Goal: Task Accomplishment & Management: Complete application form

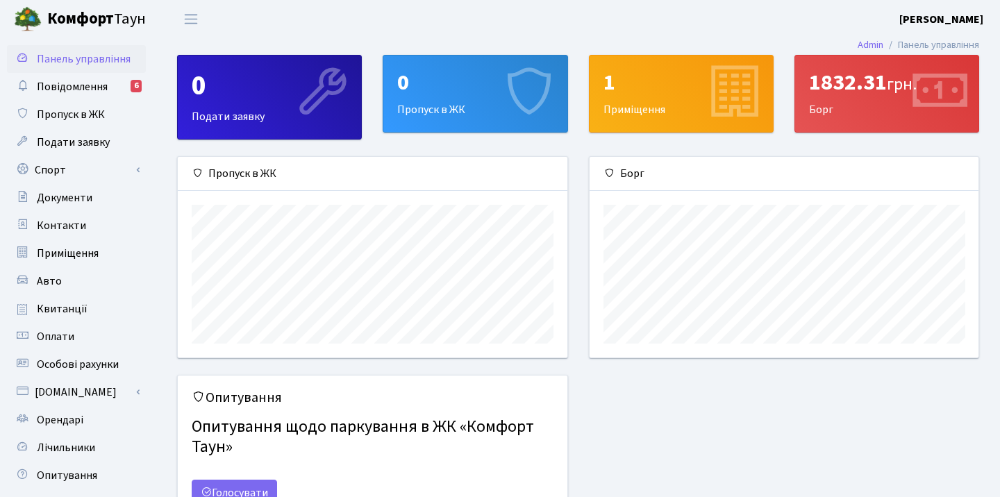
scroll to position [201, 389]
click at [460, 82] on div "0" at bounding box center [475, 82] width 156 height 26
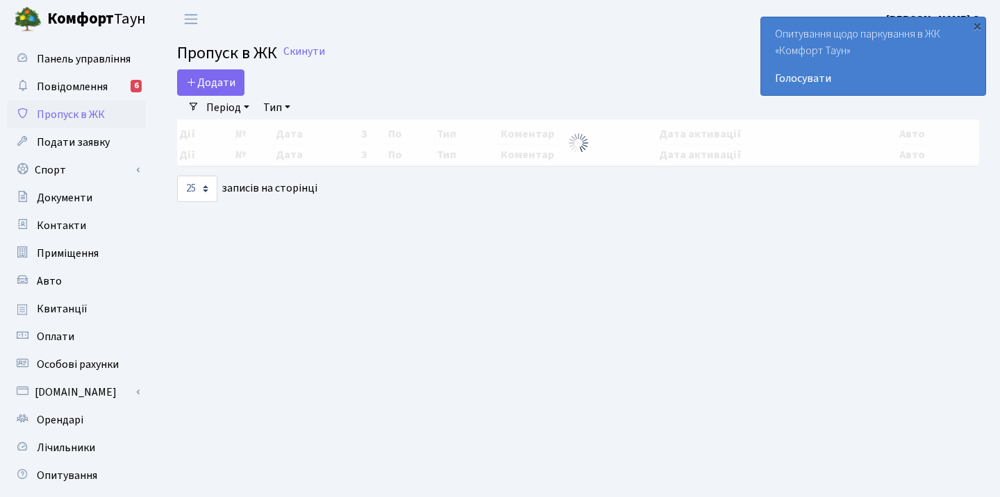
select select "25"
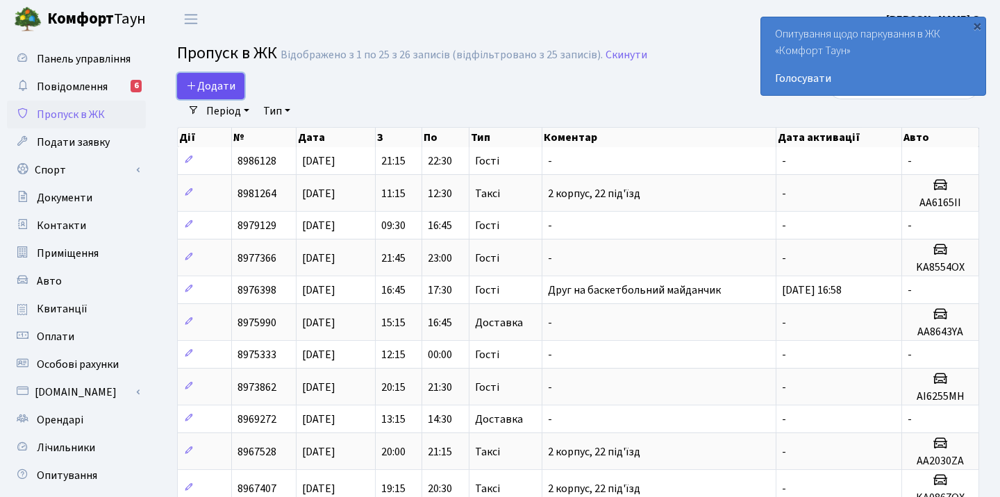
click at [219, 86] on span "Додати" at bounding box center [210, 85] width 49 height 15
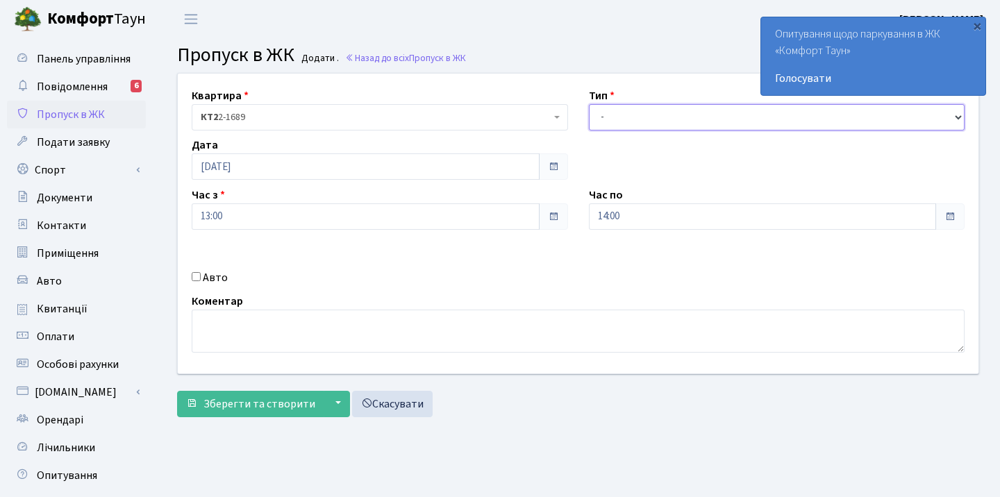
click at [623, 113] on select "- Доставка Таксі Гості Сервіс" at bounding box center [777, 117] width 377 height 26
select select "3"
click at [580, 247] on div "Квартира <b>КТ2</b>&nbsp;&nbsp;&nbsp;2-1689 КТ2 2-1689 Тип - Доставка Таксі Гос…" at bounding box center [578, 224] width 822 height 300
click at [194, 276] on input "Авто" at bounding box center [196, 276] width 9 height 9
checkbox input "true"
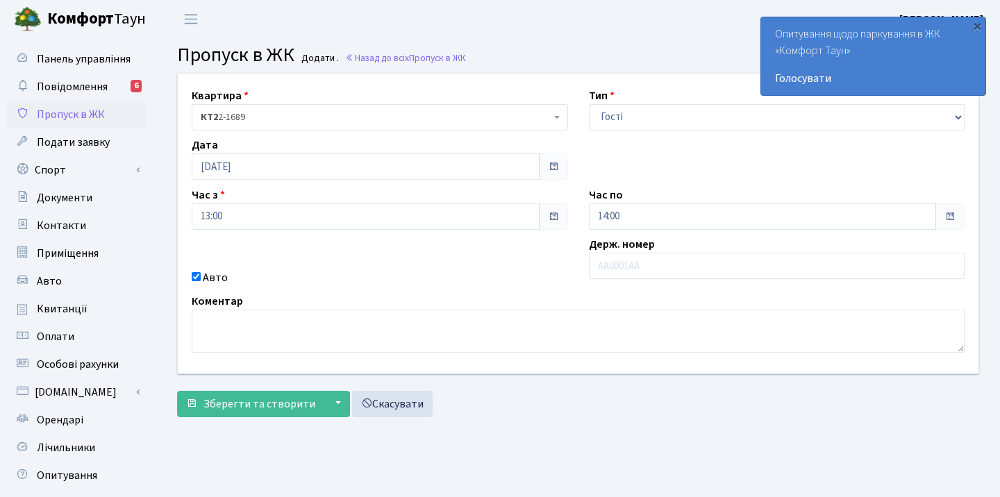
click at [554, 282] on div "Авто" at bounding box center [379, 278] width 397 height 17
click at [978, 26] on div "×" at bounding box center [977, 26] width 14 height 14
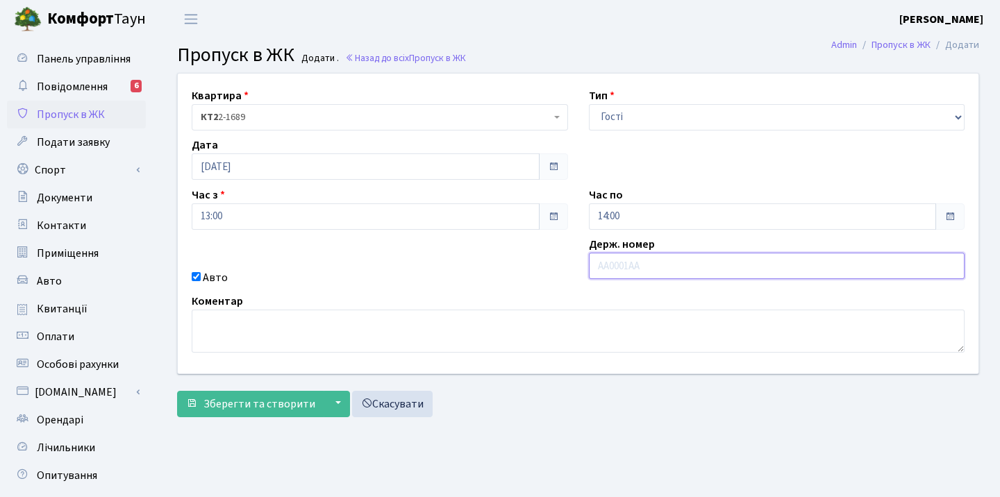
click at [620, 267] on input "text" at bounding box center [777, 266] width 377 height 26
type input "A"
type input "R"
type input "KA3411РА"
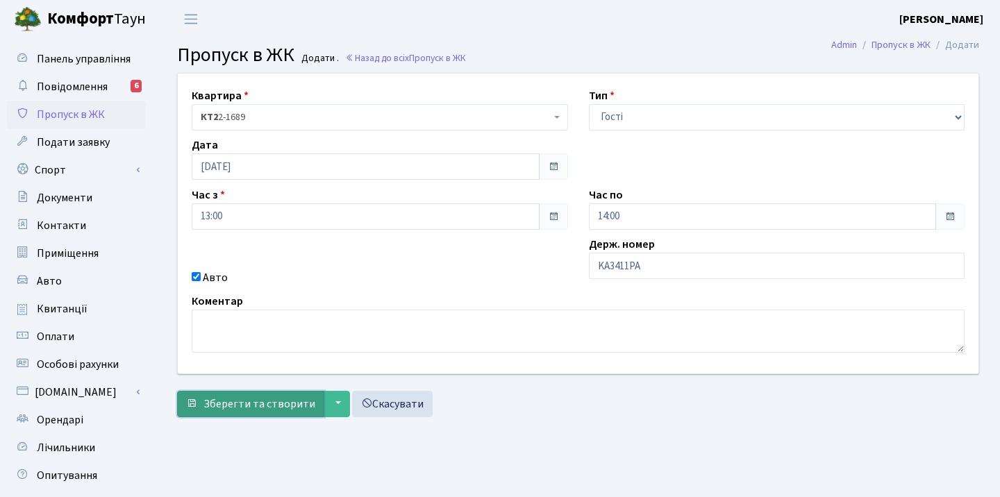
click at [263, 405] on span "Зберегти та створити" at bounding box center [260, 404] width 112 height 15
